Goal: Task Accomplishment & Management: Manage account settings

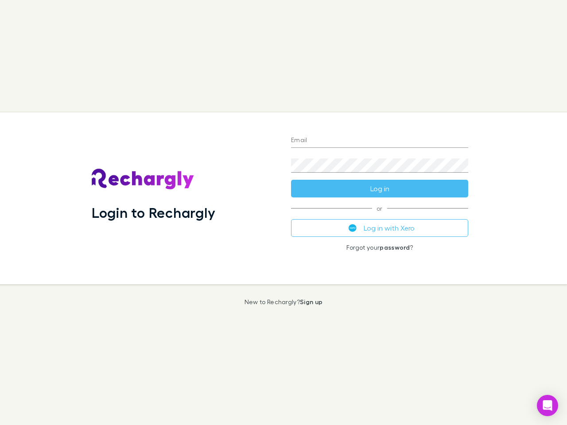
click at [283, 213] on div "Login to Rechargly" at bounding box center [184, 198] width 199 height 172
click at [380, 141] on input "Email" at bounding box center [379, 141] width 177 height 14
click at [380, 189] on form "Email Password Log in" at bounding box center [379, 162] width 177 height 71
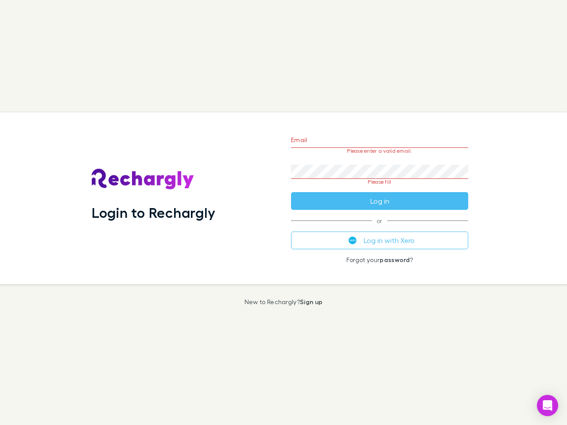
click at [380, 228] on div "Email Please enter a valid email. Password Please fill Log in or Log in with Xe…" at bounding box center [379, 198] width 191 height 172
click at [547, 406] on icon "Open Intercom Messenger" at bounding box center [547, 405] width 9 height 11
